Goal: Task Accomplishment & Management: Complete application form

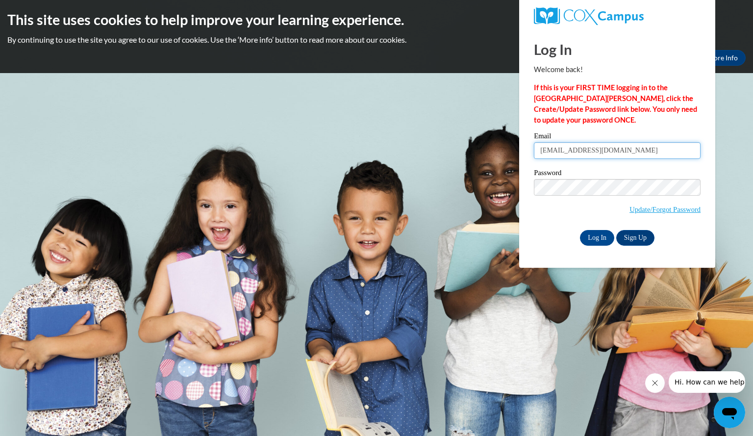
click at [620, 151] on input "[EMAIL_ADDRESS][DOMAIN_NAME]" at bounding box center [617, 150] width 167 height 17
click at [621, 155] on input "[EMAIL_ADDRESS][DOMAIN_NAME]" at bounding box center [617, 150] width 167 height 17
click at [627, 155] on input "helentisdale24@gmail.com" at bounding box center [617, 150] width 167 height 17
type input "h"
type input "[PERSON_NAME][EMAIL_ADDRESS][PERSON_NAME][DOMAIN_NAME]"
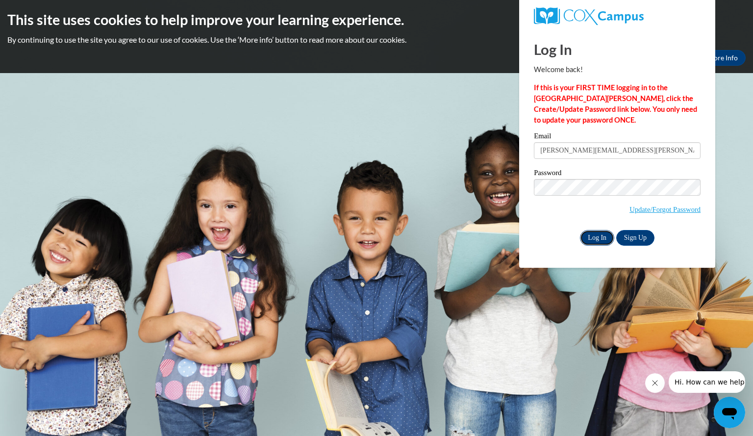
click at [596, 234] on input "Log In" at bounding box center [597, 238] width 34 height 16
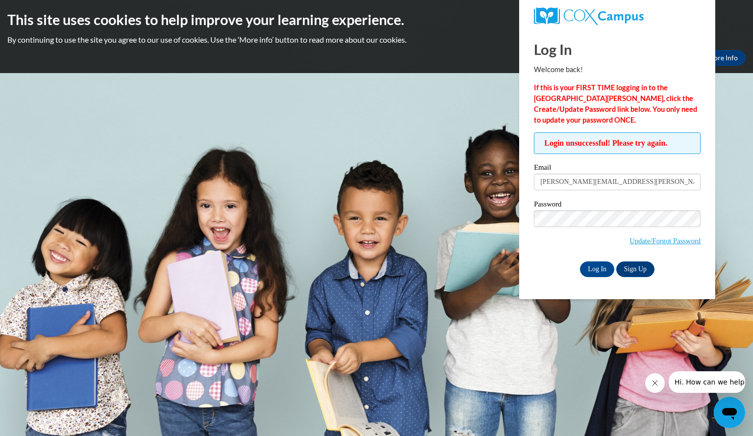
click at [554, 263] on div "Log In Sign Up" at bounding box center [617, 269] width 167 height 16
click at [592, 268] on input "Log In" at bounding box center [597, 269] width 34 height 16
click at [596, 268] on input "Log In" at bounding box center [597, 269] width 34 height 16
click at [632, 269] on link "Sign Up" at bounding box center [635, 269] width 38 height 16
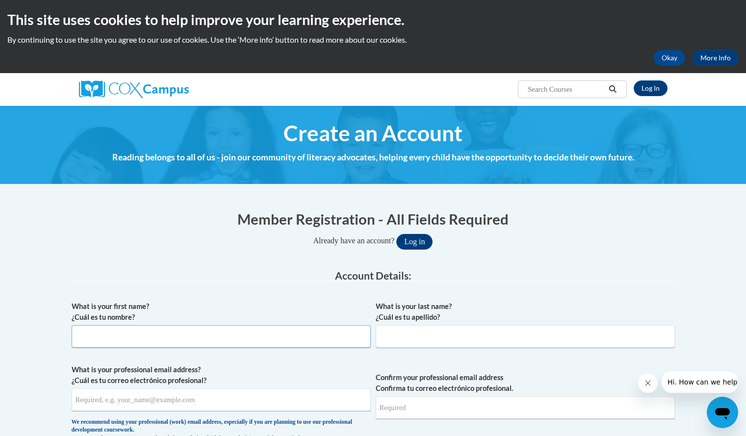
click at [79, 334] on input "What is your first name? ¿Cuál es tu nombre?" at bounding box center [221, 336] width 299 height 23
type input "[PERSON_NAME]"
click at [391, 340] on input "What is your last name? ¿Cuál es tu apellido?" at bounding box center [525, 336] width 299 height 23
type input "[PERSON_NAME]"
click at [84, 400] on input "What is your professional email address? ¿Cuál es tu correo electrónico profesi…" at bounding box center [221, 399] width 299 height 23
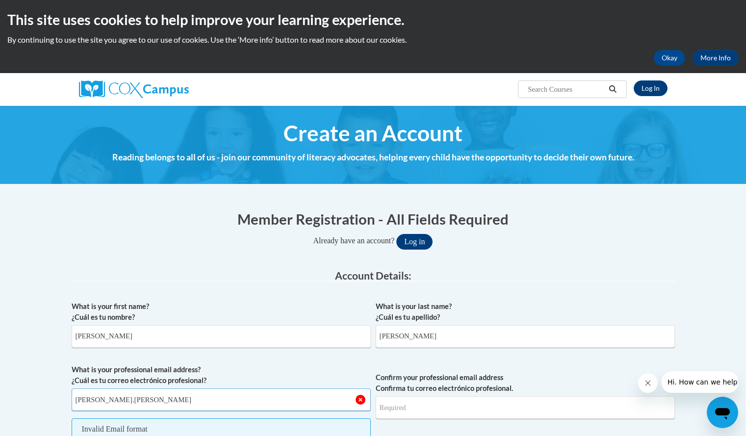
click at [104, 408] on input "[PERSON_NAME].[PERSON_NAME]" at bounding box center [221, 399] width 299 height 23
click at [141, 399] on input "[PERSON_NAME]" at bounding box center [221, 399] width 299 height 23
type input "[PERSON_NAME][EMAIL_ADDRESS][PERSON_NAME][DOMAIN_NAME]"
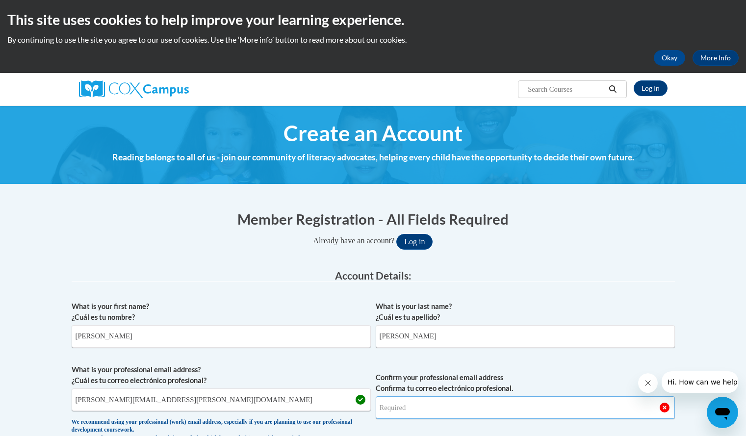
click at [380, 409] on input "Confirm your professional email address Confirma tu correo electrónico profesio…" at bounding box center [525, 407] width 299 height 23
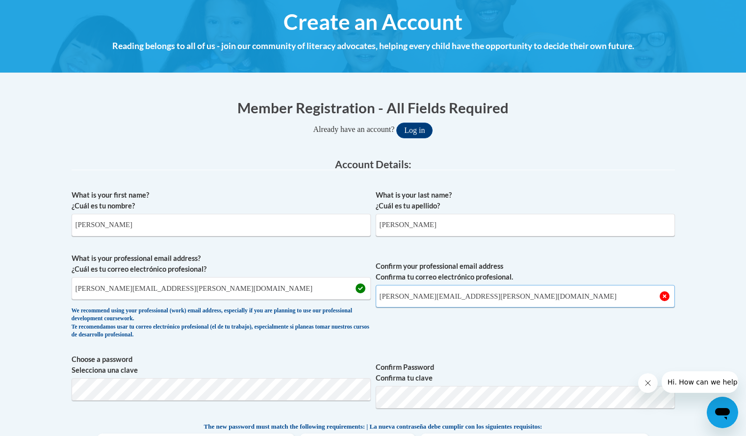
scroll to position [157, 0]
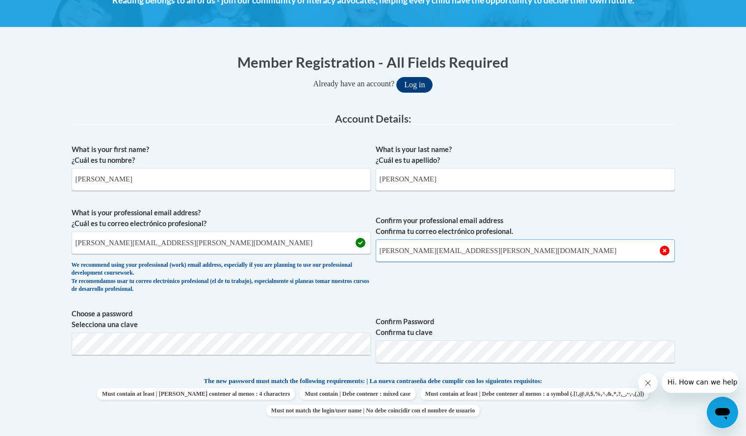
type input "[PERSON_NAME][EMAIL_ADDRESS][PERSON_NAME][DOMAIN_NAME]"
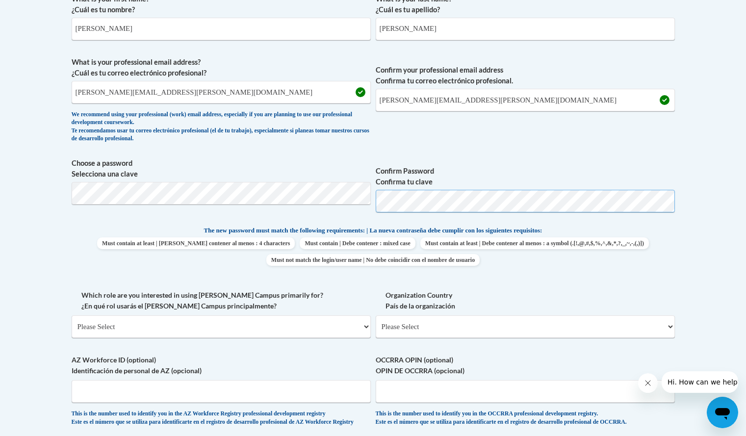
scroll to position [347, 0]
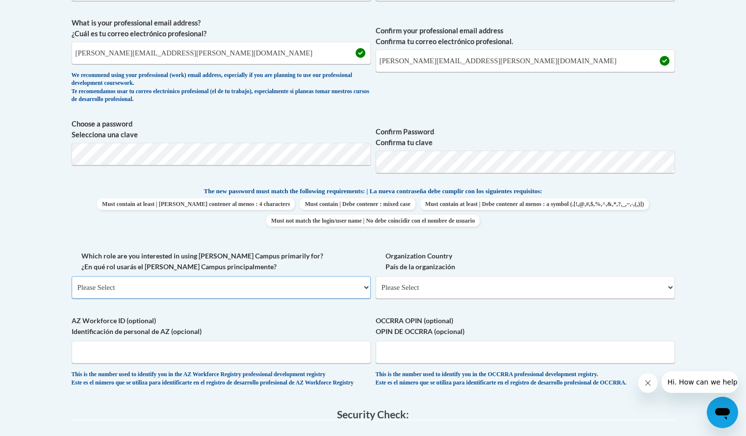
click at [365, 288] on select "Please Select College/University | Colegio/Universidad Community/Nonprofit Part…" at bounding box center [221, 287] width 299 height 23
select select "fbf2d438-af2f-41f8-98f1-81c410e29de3"
click at [72, 276] on select "Please Select College/University | Colegio/Universidad Community/Nonprofit Part…" at bounding box center [221, 287] width 299 height 23
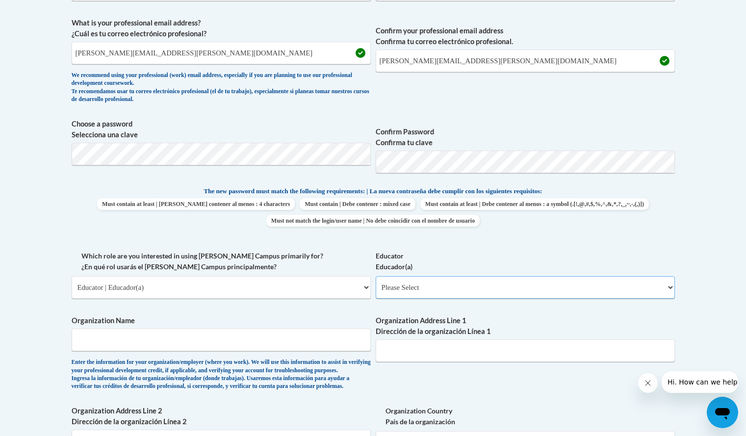
click at [670, 286] on select "Please Select Early Learning/Daycare Teacher/Family Home Care Provider | Maestr…" at bounding box center [525, 287] width 299 height 23
select select "67563ca1-16dc-4830-a7b3-94a34bed3689"
click at [376, 276] on select "Please Select Early Learning/Daycare Teacher/Family Home Care Provider | Maestr…" at bounding box center [525, 287] width 299 height 23
click at [221, 382] on div "Enter the information for your organization/employer (where you work). We will …" at bounding box center [221, 374] width 299 height 32
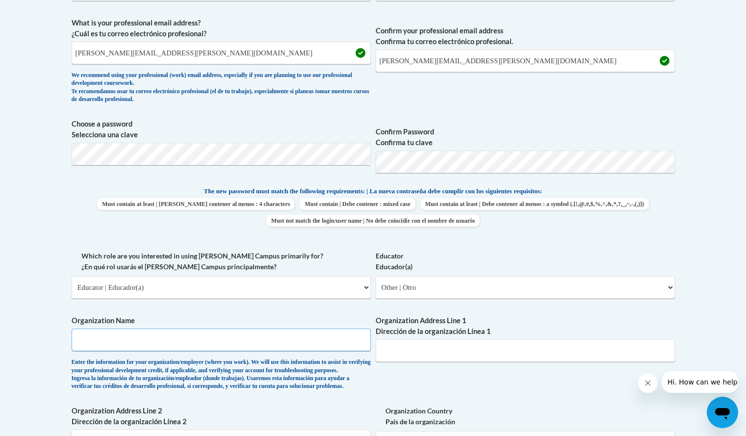
click at [78, 341] on input "Organization Name" at bounding box center [221, 339] width 299 height 23
type input "Bulter County Educational Service Center [PERSON_NAME]"
click at [385, 352] on input "Organization Address Line 1 Dirección de la organización Línea 1" at bounding box center [525, 350] width 299 height 23
click at [385, 352] on input "[STREET_ADDRESS][PERSON_NAME]" at bounding box center [525, 350] width 299 height 23
click at [446, 351] on input "[STREET_ADDRESS][PERSON_NAME]" at bounding box center [525, 350] width 299 height 23
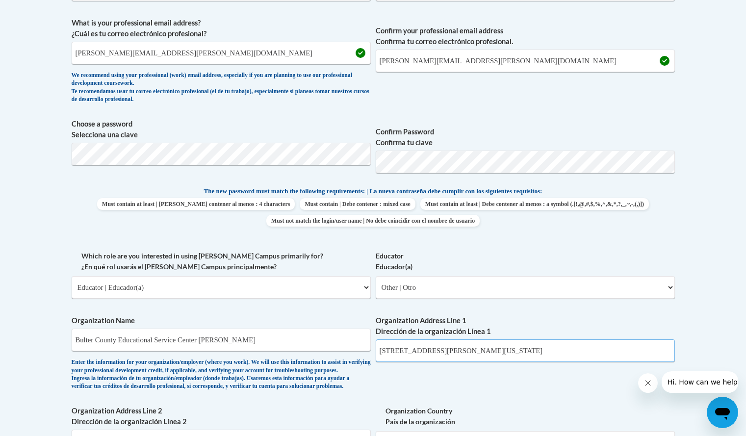
type input "[STREET_ADDRESS][PERSON_NAME][US_STATE]"
click at [413, 362] on div "Organization Address Line 1 Dirección de la organización Línea 1 [STREET_ADDRES…" at bounding box center [525, 342] width 299 height 54
click at [645, 381] on icon "Close message from company" at bounding box center [647, 383] width 8 height 8
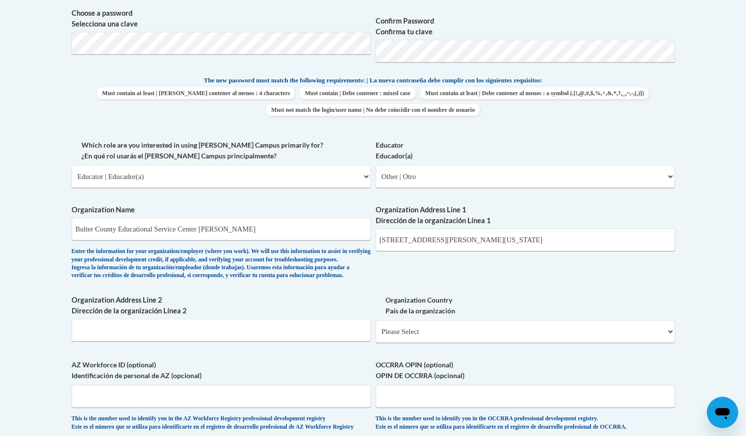
scroll to position [503, 0]
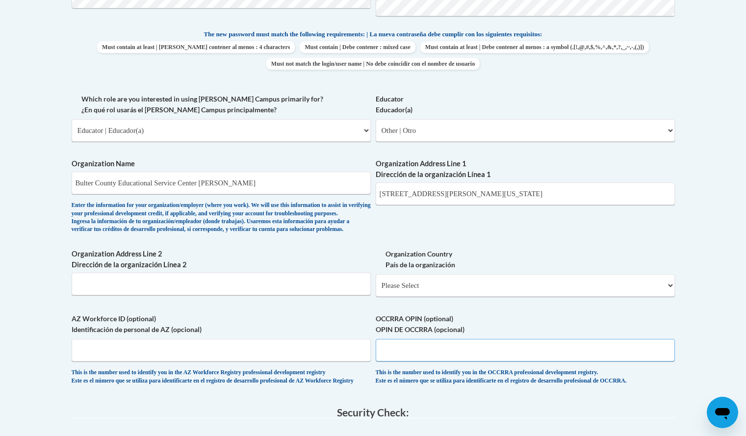
click at [386, 361] on input "OCCRRA OPIN (optional) OPIN DE OCCRRA (opcional)" at bounding box center [525, 350] width 299 height 23
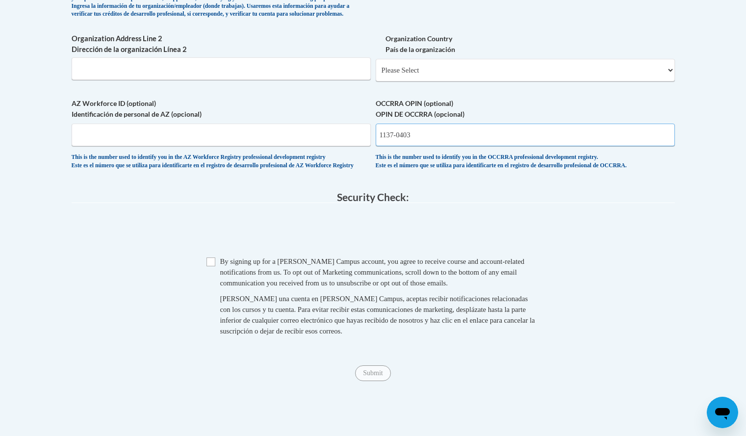
scroll to position [726, 0]
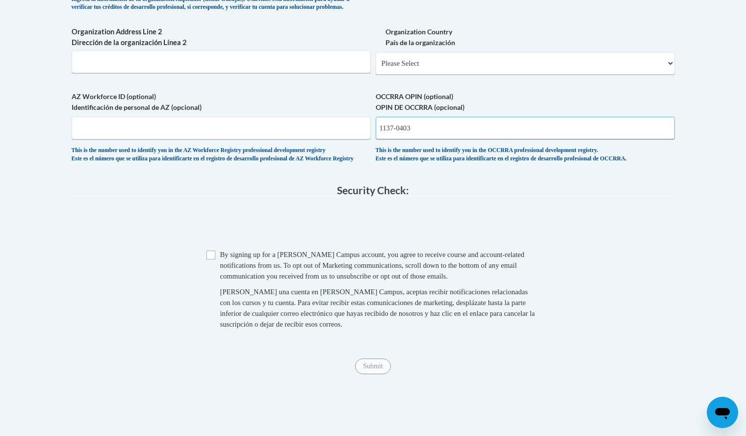
type input "1137-0403"
click at [210, 259] on input "Checkbox" at bounding box center [210, 255] width 9 height 9
checkbox input "true"
click at [367, 374] on input "Submit" at bounding box center [372, 366] width 35 height 16
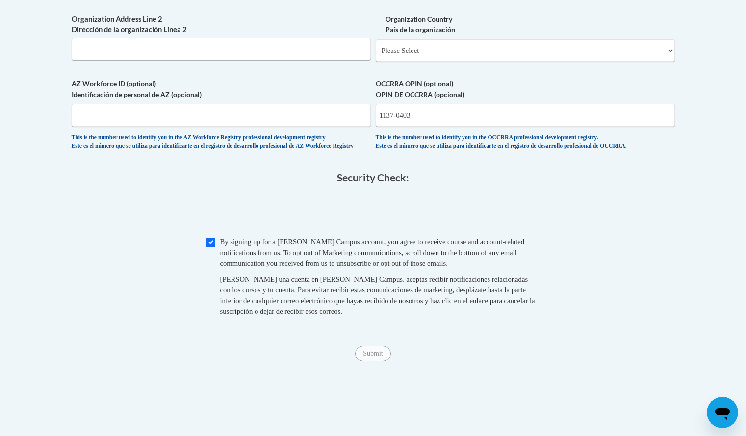
scroll to position [686, 0]
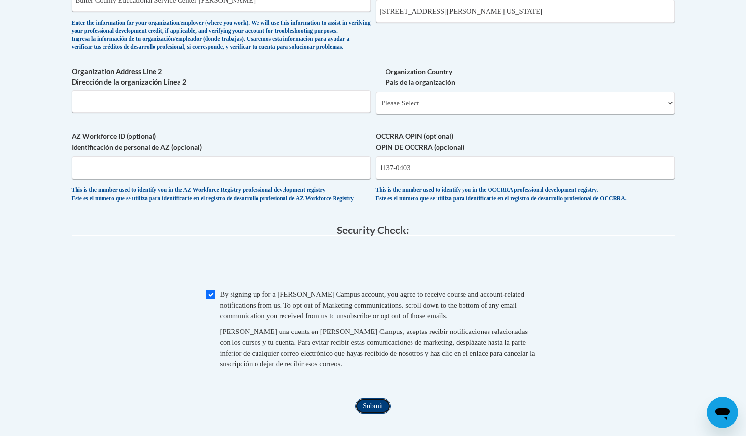
click at [366, 414] on input "Submit" at bounding box center [372, 406] width 35 height 16
click at [434, 391] on fieldset "Security Check: Enter the security code + = TextBox Checkbox" at bounding box center [373, 308] width 603 height 167
click at [670, 114] on select "Please Select [GEOGRAPHIC_DATA] | [GEOGRAPHIC_DATA] Outside of [GEOGRAPHIC_DATA…" at bounding box center [525, 103] width 299 height 23
select select "ad49bcad-a171-4b2e-b99c-48b446064914"
click at [376, 107] on select "Please Select [GEOGRAPHIC_DATA] | [GEOGRAPHIC_DATA] Outside of [GEOGRAPHIC_DATA…" at bounding box center [525, 103] width 299 height 23
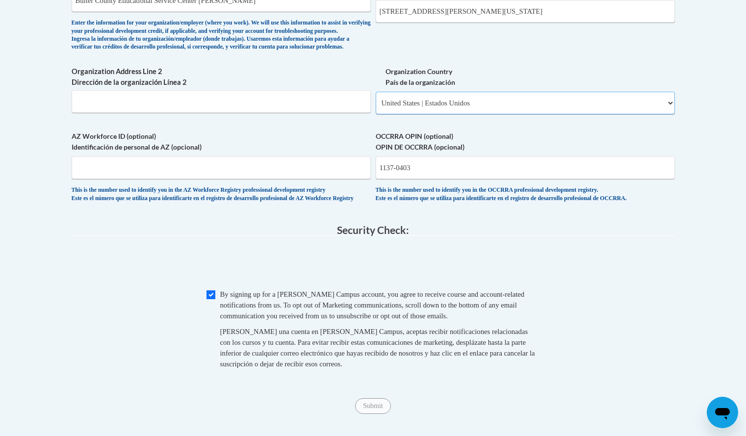
select select
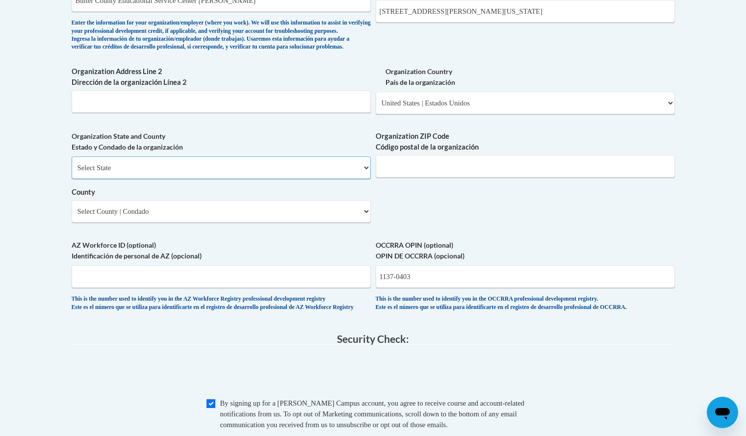
click at [367, 179] on select "Select State [US_STATE] [US_STATE] [US_STATE] [US_STATE] [US_STATE] [US_STATE] …" at bounding box center [221, 167] width 299 height 23
click at [366, 179] on select "Select State [US_STATE] [US_STATE] [US_STATE] [US_STATE] [US_STATE] [US_STATE] …" at bounding box center [221, 167] width 299 height 23
select select "[US_STATE]"
click at [72, 173] on select "Select State [US_STATE] [US_STATE] [US_STATE] [US_STATE] [US_STATE] [US_STATE] …" at bounding box center [221, 167] width 299 height 23
click at [388, 177] on input "Organization ZIP Code Código postal de la organización" at bounding box center [525, 166] width 299 height 23
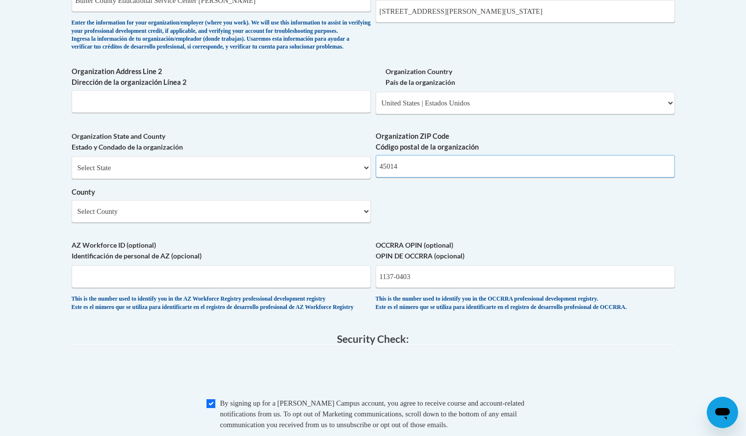
type input "45014"
click at [367, 223] on select "Select County [PERSON_NAME][GEOGRAPHIC_DATA] [GEOGRAPHIC_DATA] [GEOGRAPHIC_DATA…" at bounding box center [221, 211] width 299 height 23
select select "[PERSON_NAME]"
click at [72, 216] on select "Select County [PERSON_NAME][GEOGRAPHIC_DATA] [GEOGRAPHIC_DATA] [GEOGRAPHIC_DATA…" at bounding box center [221, 211] width 299 height 23
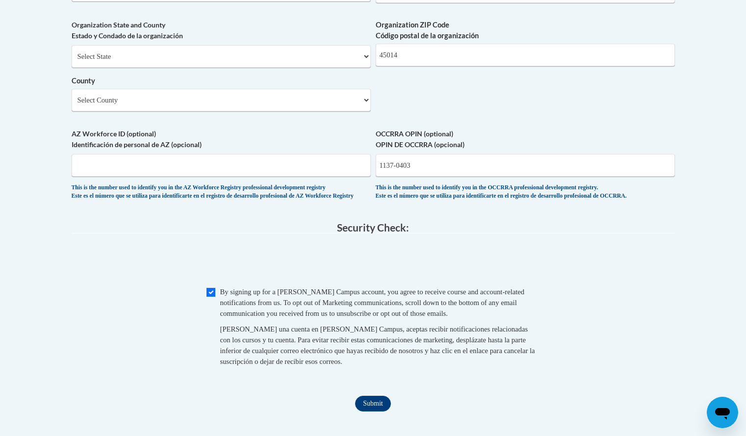
scroll to position [823, 0]
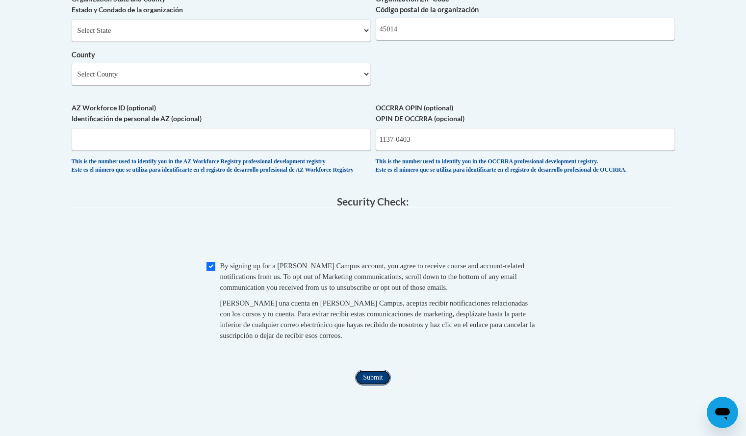
click at [376, 385] on input "Submit" at bounding box center [372, 378] width 35 height 16
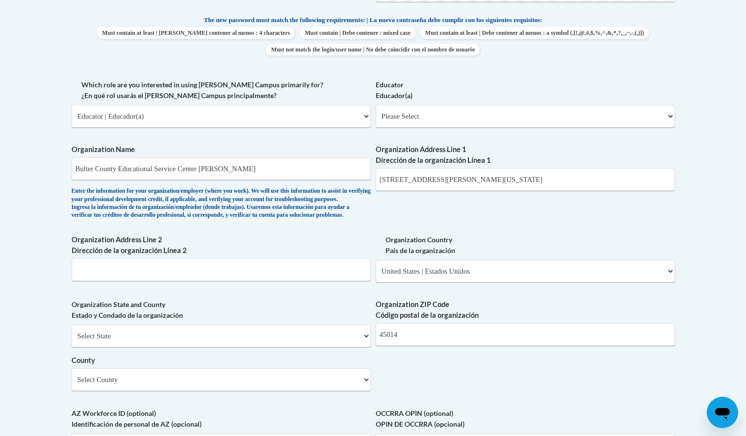
scroll to position [869, 0]
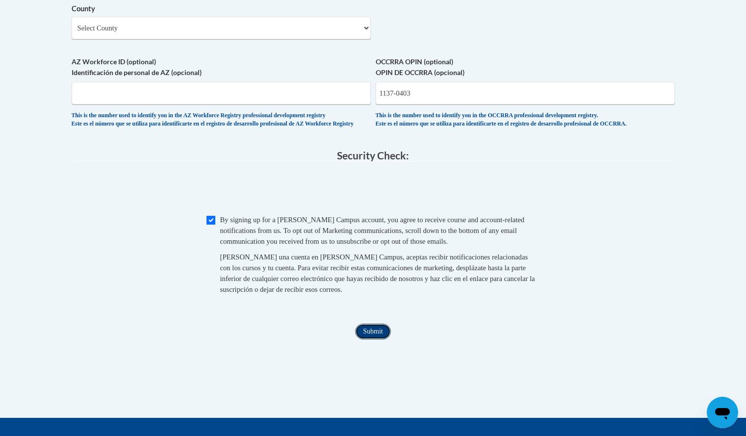
click at [378, 339] on input "Submit" at bounding box center [372, 332] width 35 height 16
click at [471, 104] on input "1137-0403" at bounding box center [525, 93] width 299 height 23
click at [500, 128] on div "This is the number used to identify you in the OCCRRA professional development …" at bounding box center [525, 120] width 299 height 16
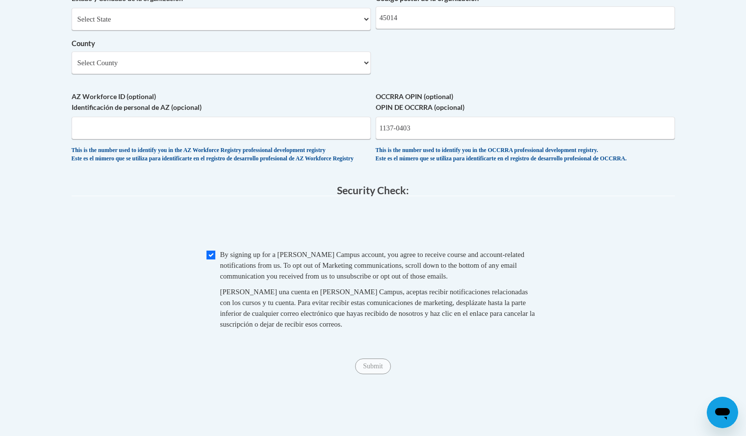
scroll to position [828, 0]
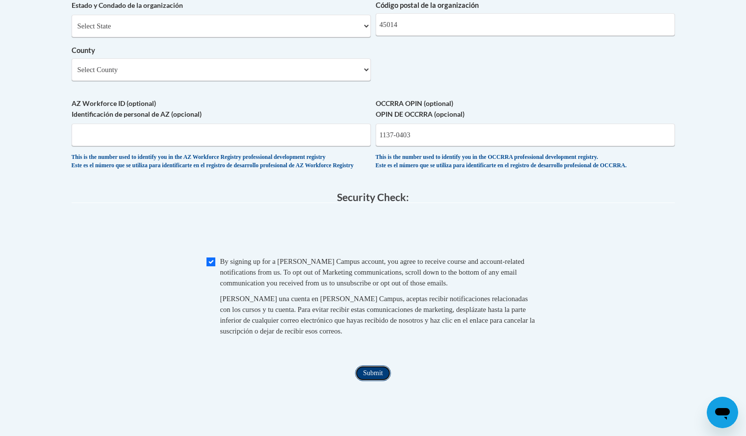
click at [375, 381] on input "Submit" at bounding box center [372, 373] width 35 height 16
click at [437, 146] on input "1137-0403" at bounding box center [525, 135] width 299 height 23
click at [417, 146] on input "1137-0403" at bounding box center [525, 135] width 299 height 23
type input "1137-0403"
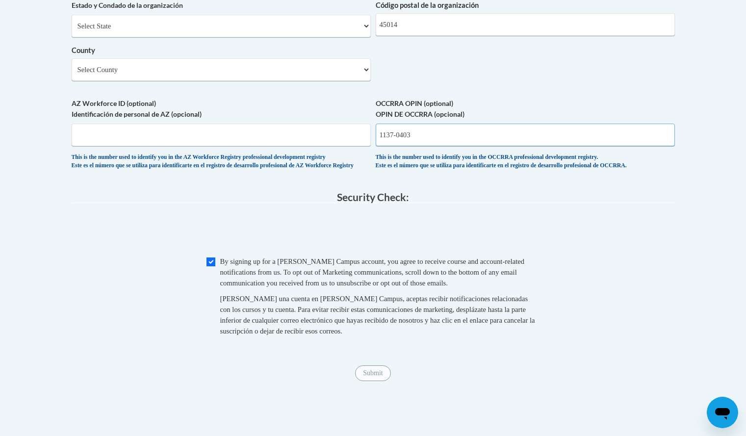
click at [422, 146] on input "1137-0403" at bounding box center [525, 135] width 299 height 23
click at [416, 146] on input "1137-0403" at bounding box center [525, 135] width 299 height 23
click at [469, 170] on div "This is the number used to identify you in the OCCRRA professional development …" at bounding box center [525, 161] width 299 height 16
click at [212, 266] on input "Checkbox" at bounding box center [210, 261] width 9 height 9
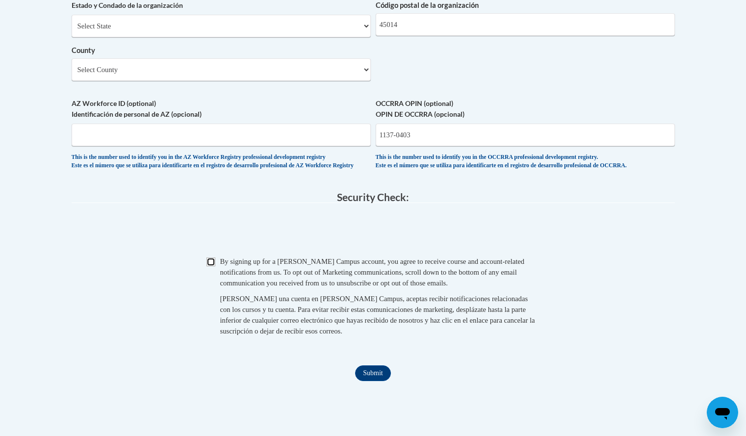
checkbox input "true"
click at [378, 381] on input "Submit" at bounding box center [372, 373] width 35 height 16
